Goal: Information Seeking & Learning: Check status

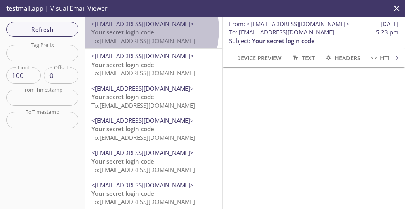
click at [142, 29] on span "Your secret login code" at bounding box center [122, 32] width 63 height 8
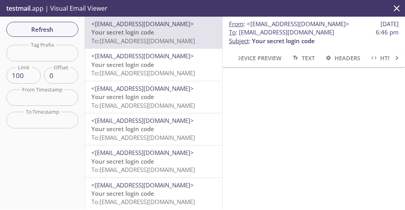
scroll to position [0, 25]
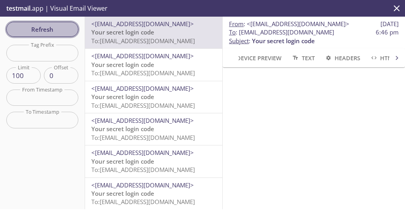
click at [41, 31] on span "Refresh" at bounding box center [42, 29] width 59 height 10
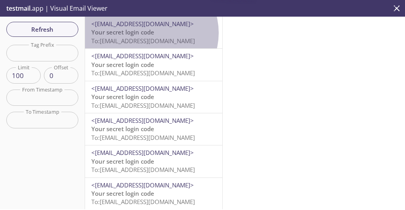
click at [150, 33] on span "Your secret login code" at bounding box center [122, 32] width 63 height 8
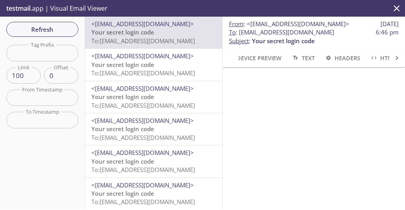
scroll to position [69, 0]
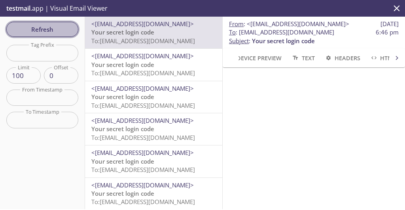
click at [49, 30] on span "Refresh" at bounding box center [42, 29] width 59 height 10
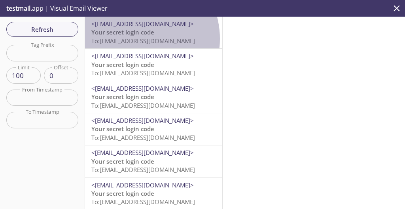
click at [134, 39] on span "To: [EMAIL_ADDRESS][DOMAIN_NAME]" at bounding box center [143, 41] width 104 height 8
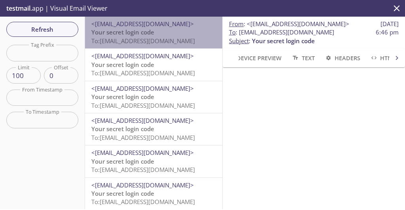
click at [164, 25] on span "<[EMAIL_ADDRESS][DOMAIN_NAME]>" at bounding box center [153, 24] width 125 height 8
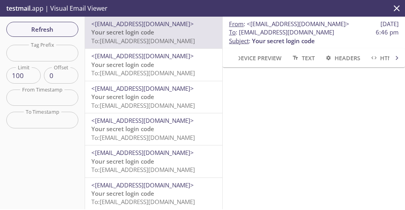
scroll to position [0, 25]
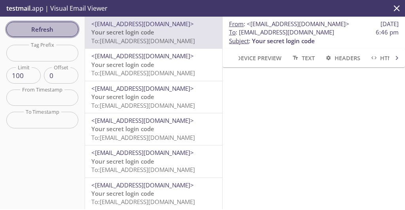
click at [57, 30] on span "Refresh" at bounding box center [42, 29] width 59 height 10
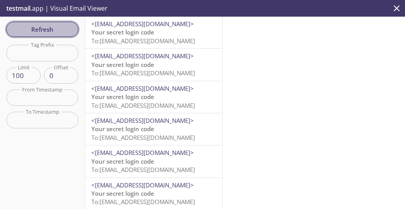
click at [63, 32] on span "Refresh" at bounding box center [42, 29] width 59 height 10
click at [36, 34] on span "Refresh" at bounding box center [42, 29] width 59 height 10
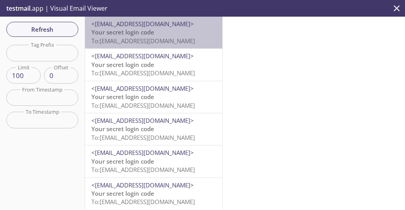
click at [170, 38] on span "To: [EMAIL_ADDRESS][DOMAIN_NAME]" at bounding box center [143, 41] width 104 height 8
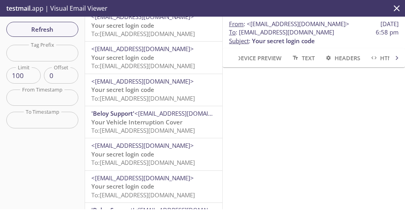
scroll to position [342, 0]
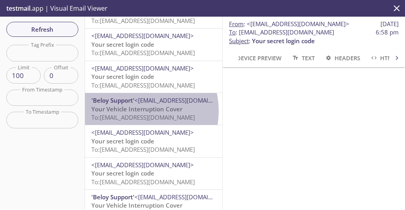
click at [134, 111] on span "Your Vehicle Interruption Cover" at bounding box center [136, 109] width 91 height 8
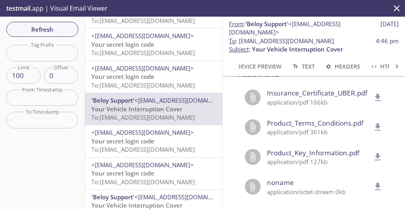
scroll to position [770, 0]
click at [372, 98] on icon "delete" at bounding box center [377, 97] width 10 height 10
